Goal: Browse casually

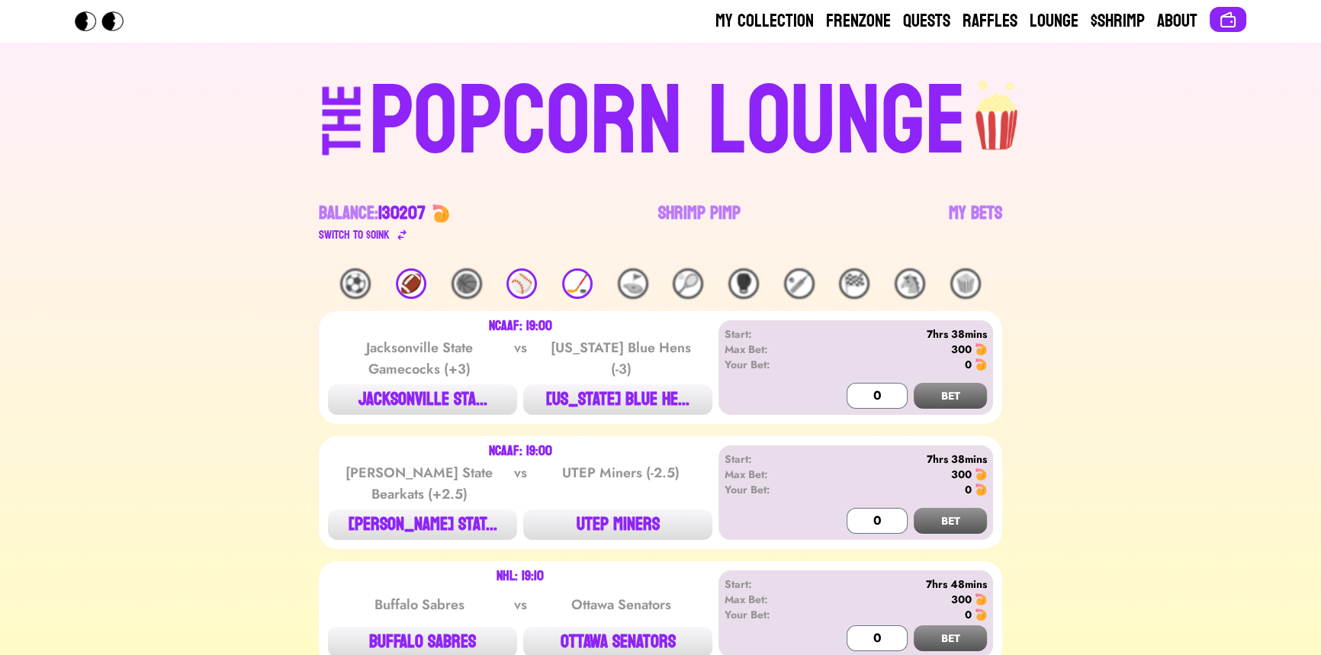
click at [568, 281] on div "🏒" at bounding box center [577, 284] width 31 height 31
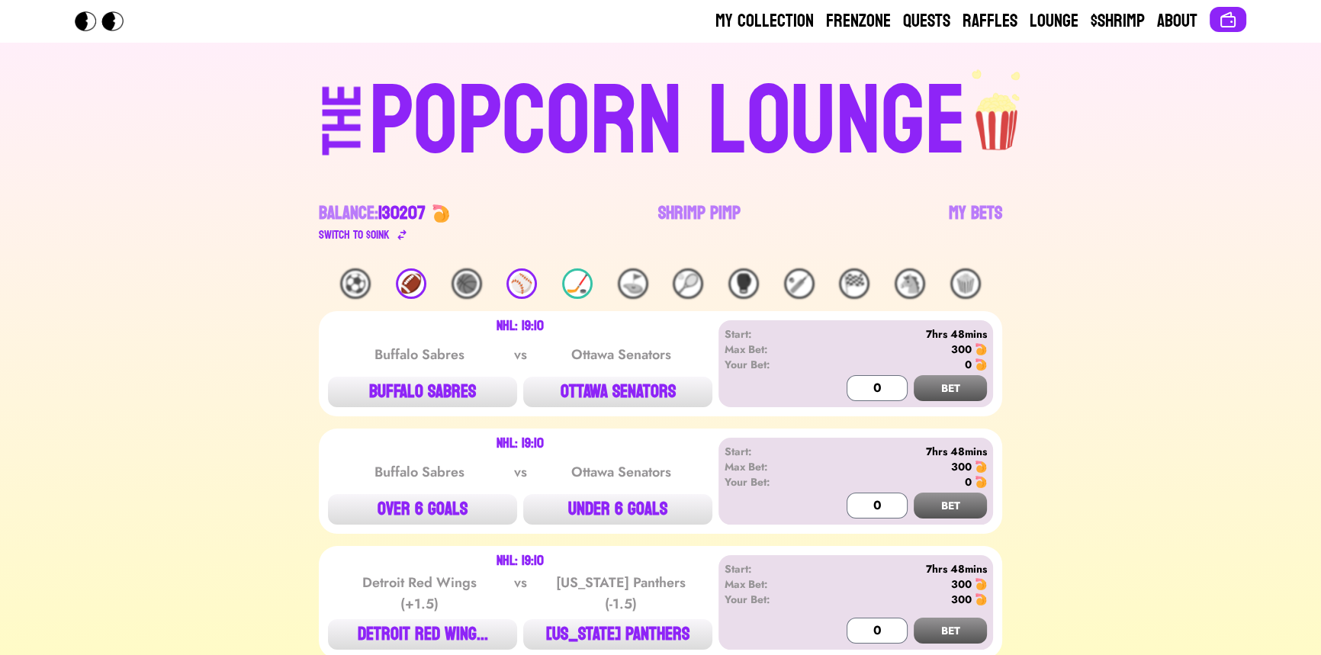
click at [571, 283] on div "🏒" at bounding box center [577, 284] width 31 height 31
